Goal: Task Accomplishment & Management: Use online tool/utility

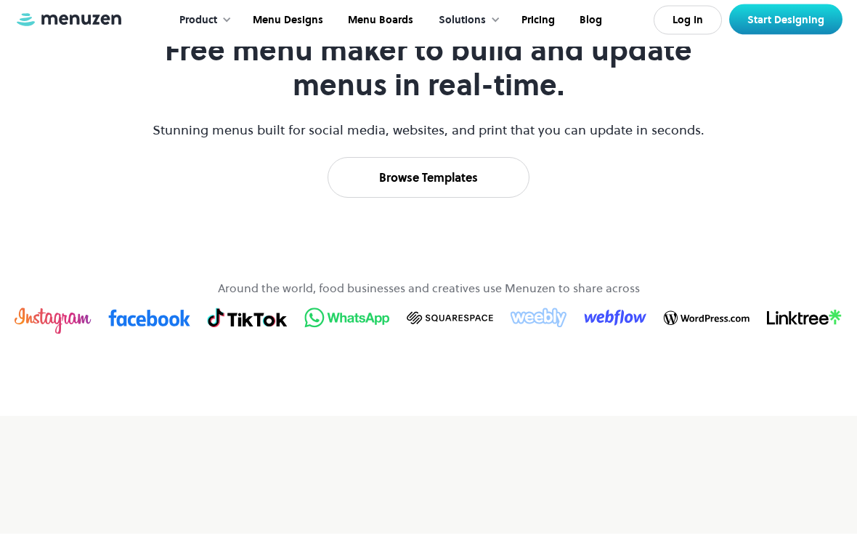
scroll to position [743, 0]
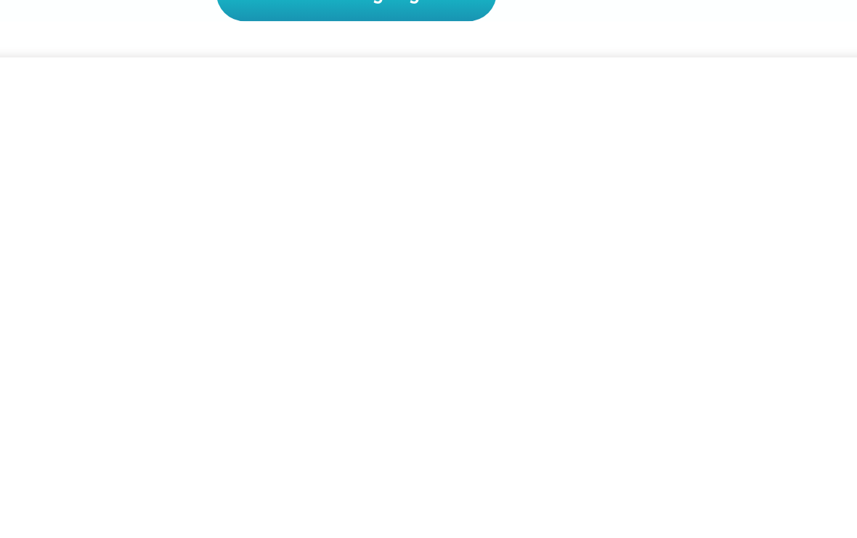
scroll to position [227, 0]
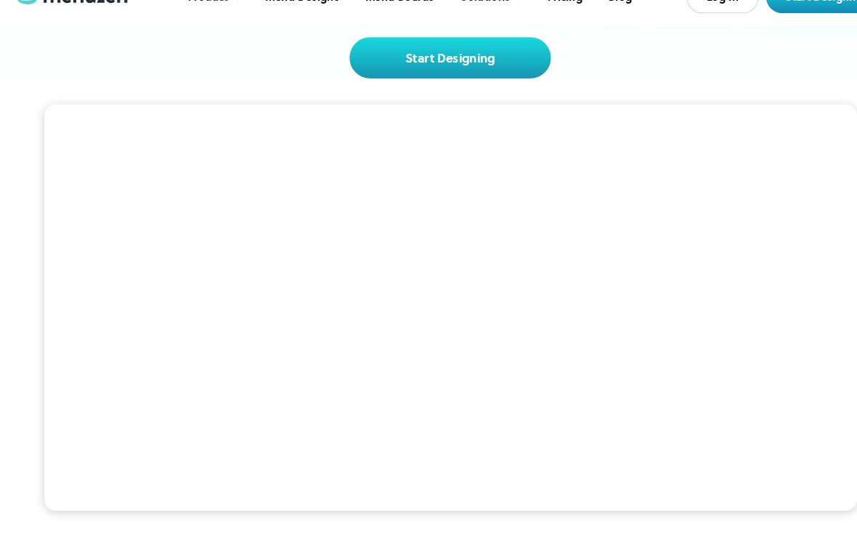
click at [593, 201] on video at bounding box center [429, 319] width 774 height 387
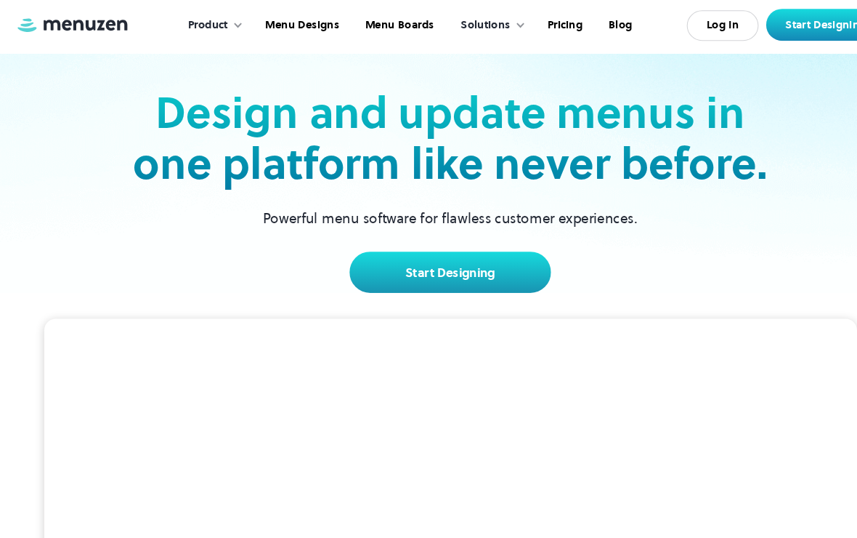
scroll to position [0, 0]
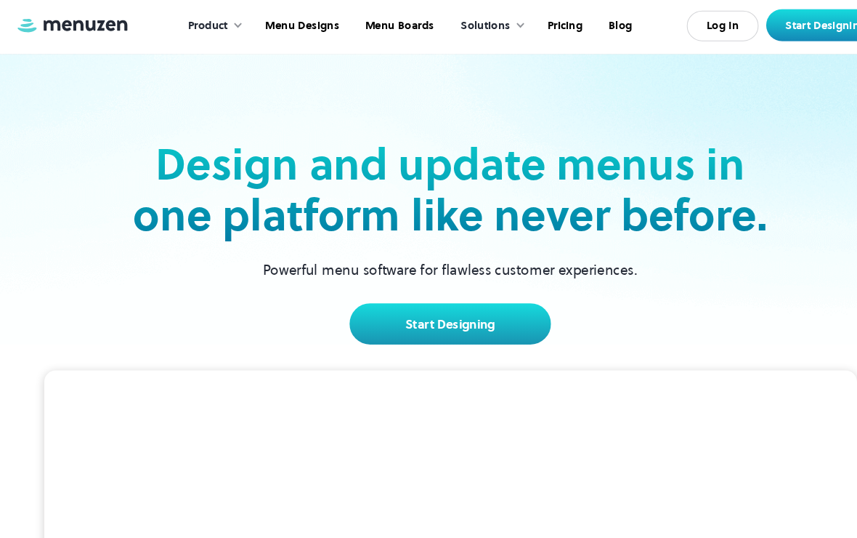
click at [461, 309] on link "Start Designing" at bounding box center [429, 307] width 192 height 39
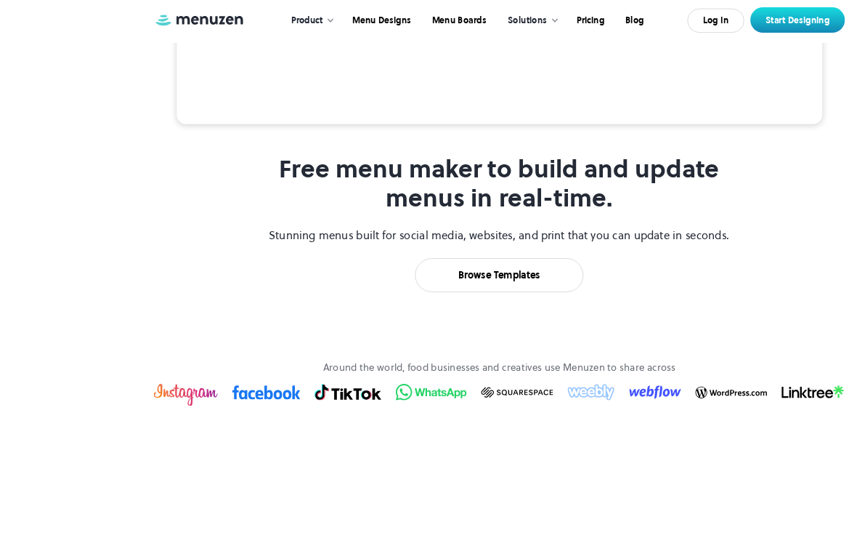
scroll to position [692, 0]
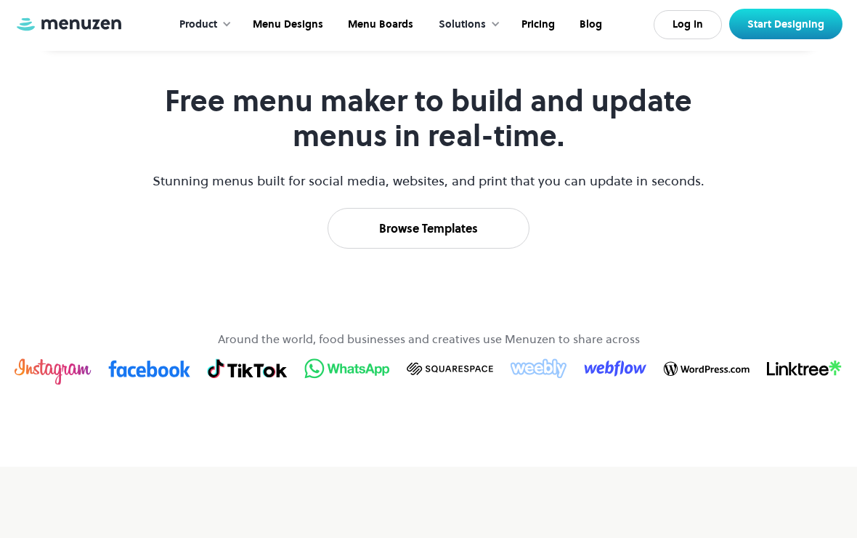
click at [468, 249] on link "Browse Templates" at bounding box center [429, 228] width 202 height 41
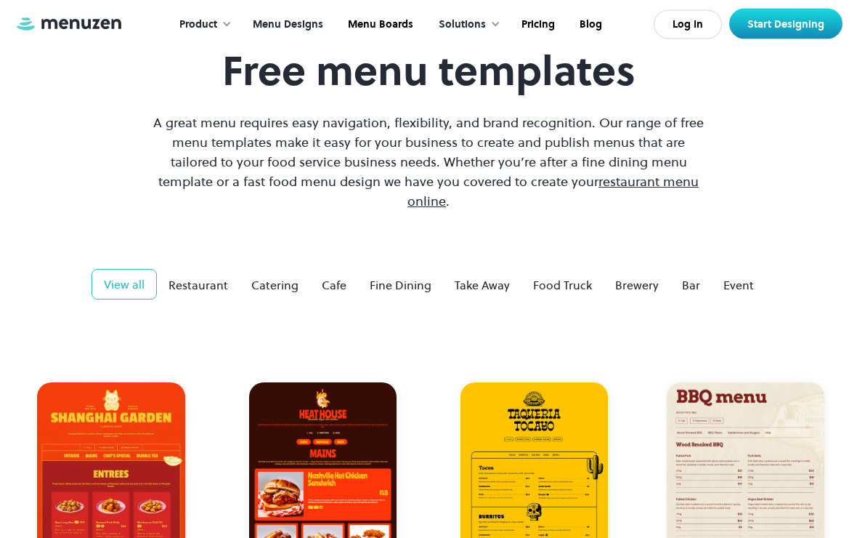
scroll to position [99, 0]
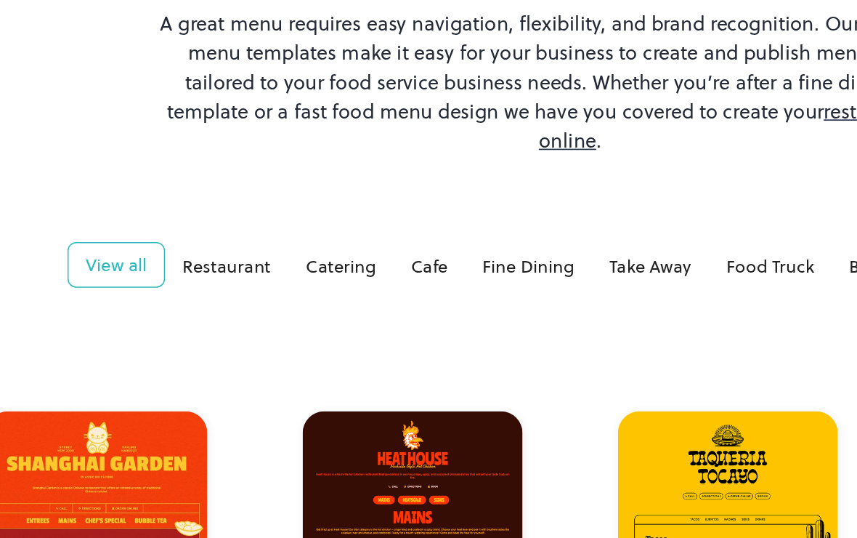
click at [322, 263] on div "Cafe" at bounding box center [334, 271] width 25 height 17
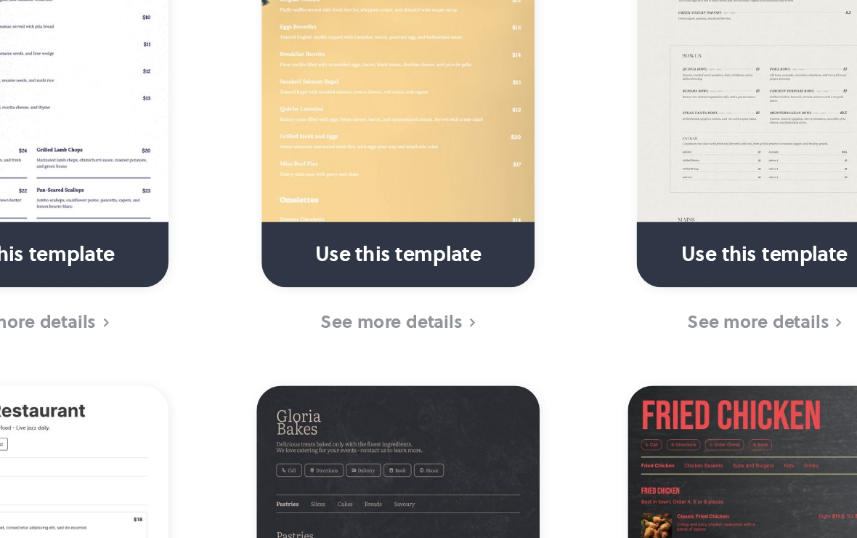
scroll to position [343, 0]
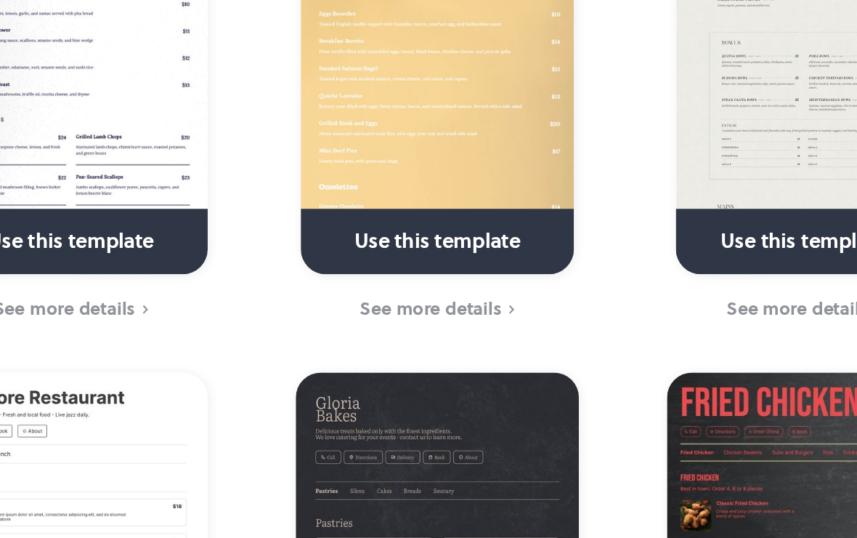
click at [296, 340] on link at bounding box center [322, 358] width 193 height 37
click at [297, 207] on img at bounding box center [323, 248] width 158 height 246
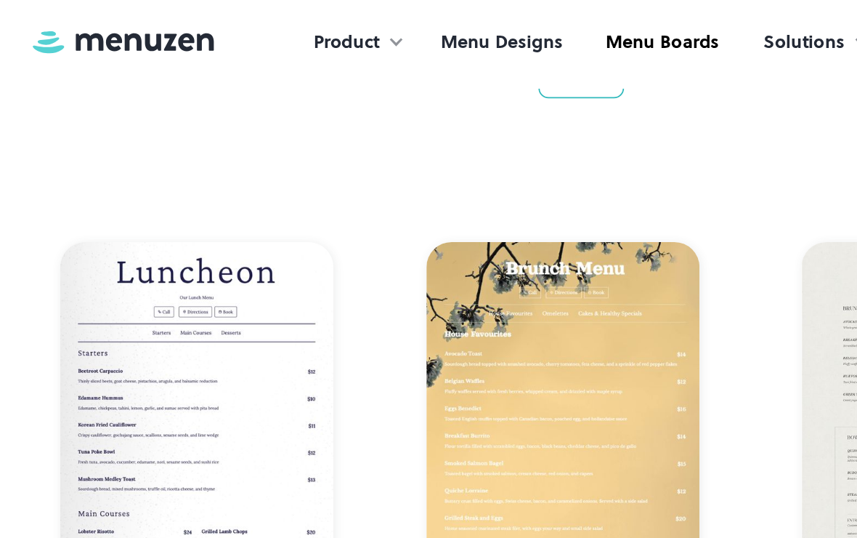
scroll to position [328, 0]
